Goal: Find specific page/section: Find specific page/section

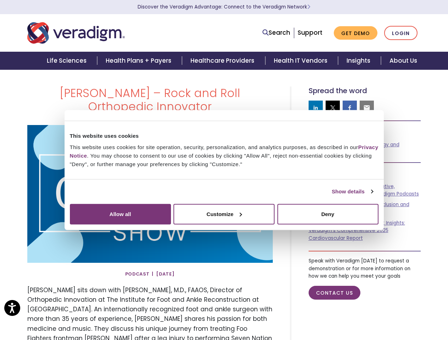
click at [332, 196] on link "Show details" at bounding box center [352, 192] width 41 height 9
click at [0, 0] on div "Necessary cookies help make a website usable by enabling basic functions like p…" at bounding box center [0, 0] width 0 height 0
click at [0, 0] on li "Preferences 6 Preference cookies enable a website to remember information that …" at bounding box center [0, 0] width 0 height 0
click at [0, 0] on div "Preference cookies enable a website to remember information that changes the wa…" at bounding box center [0, 0] width 0 height 0
click at [278, 33] on link "Search" at bounding box center [276, 33] width 28 height 10
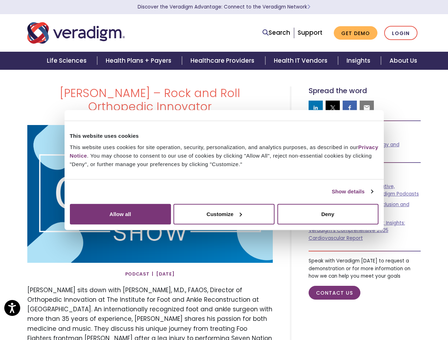
click at [278, 33] on li "Search" at bounding box center [276, 32] width 28 height 13
click at [0, 0] on div "Necessary cookies help make a website usable by enabling basic functions like p…" at bounding box center [0, 0] width 0 height 0
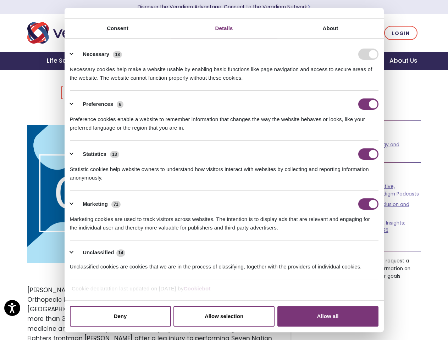
click at [333, 82] on div "Necessary cookies help make a website usable by enabling basic functions like p…" at bounding box center [224, 71] width 309 height 22
click at [350, 82] on div "Necessary cookies help make a website usable by enabling basic functions like p…" at bounding box center [224, 71] width 309 height 22
click at [367, 82] on div "Necessary cookies help make a website usable by enabling basic functions like p…" at bounding box center [224, 71] width 309 height 22
